Goal: Find specific page/section: Find specific page/section

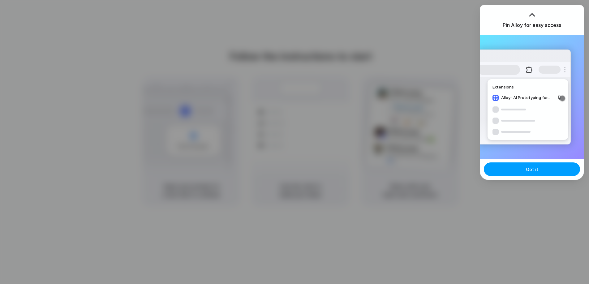
click at [537, 169] on span "Got it" at bounding box center [532, 169] width 12 height 7
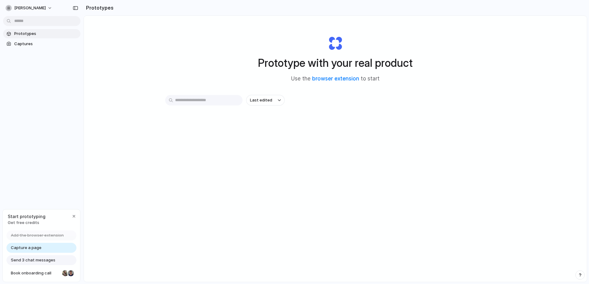
click at [396, 37] on div "Prototype with your real product Use the browser extension to start" at bounding box center [336, 56] width 248 height 67
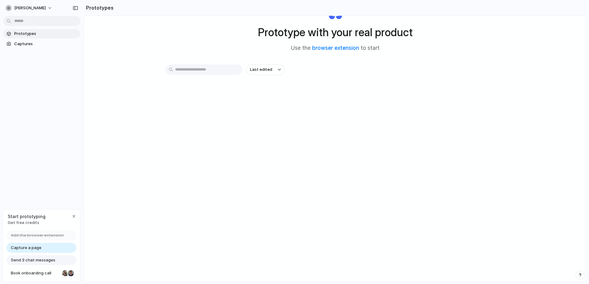
scroll to position [33, 0]
